Goal: Browse casually

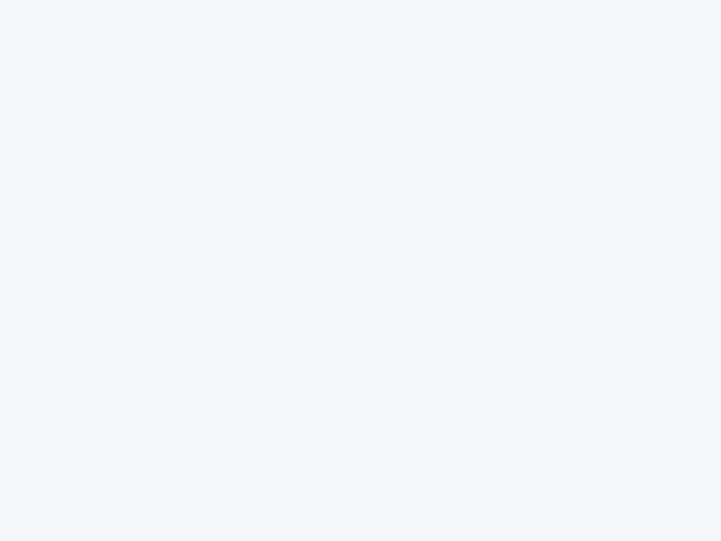
click at [361, 270] on div at bounding box center [360, 270] width 721 height 541
